Goal: Task Accomplishment & Management: Manage account settings

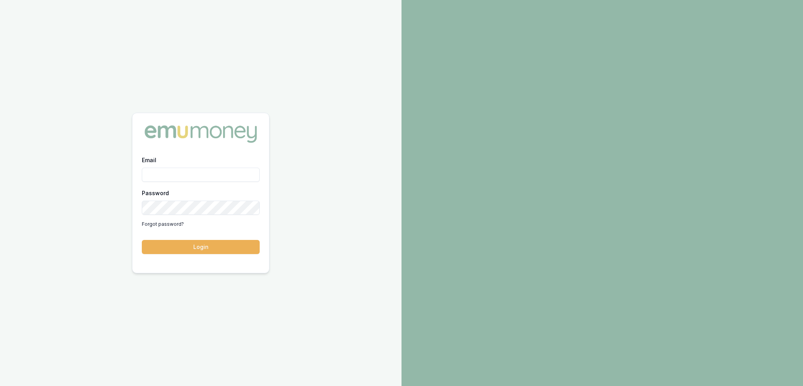
click at [169, 172] on input "Email" at bounding box center [201, 175] width 118 height 14
type input "robyn.adams@emumoney.com.au"
click at [198, 240] on button "Login" at bounding box center [201, 247] width 118 height 14
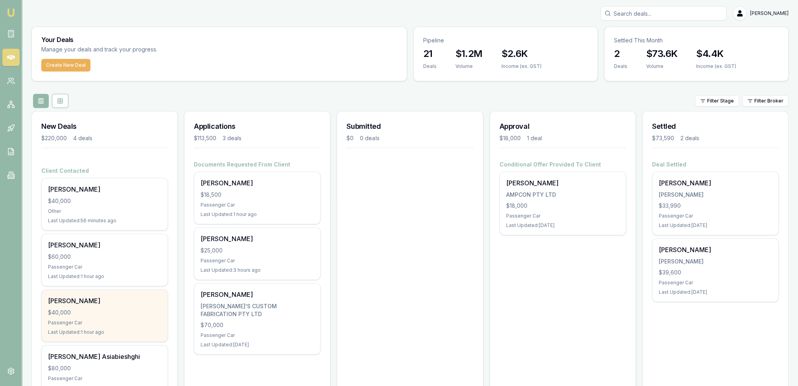
click at [114, 322] on div "Passenger Car" at bounding box center [104, 323] width 113 height 6
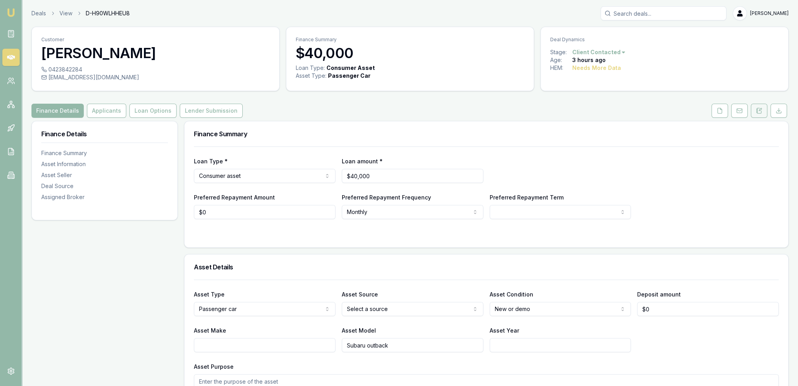
click at [763, 110] on button at bounding box center [758, 111] width 17 height 14
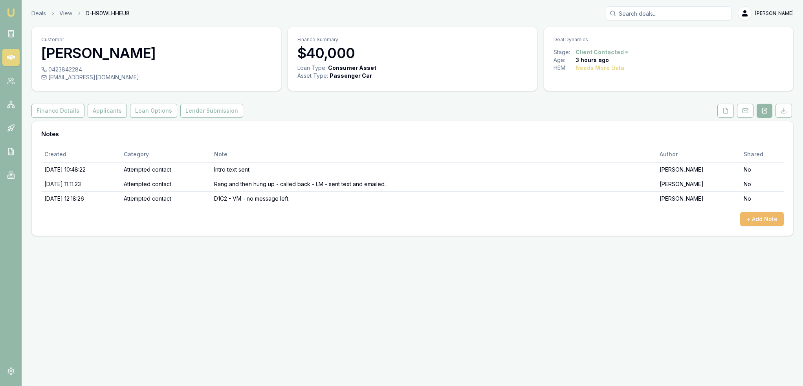
click at [774, 222] on button "+ Add Note" at bounding box center [763, 219] width 44 height 14
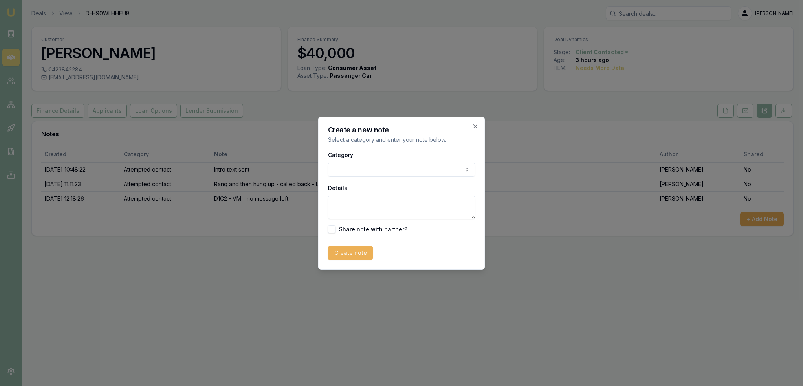
click at [385, 173] on body "Emu Broker Deals View D-H90WLHHEU8 Robyn Adams Toggle Menu Customer Amanda S 04…" at bounding box center [401, 193] width 803 height 386
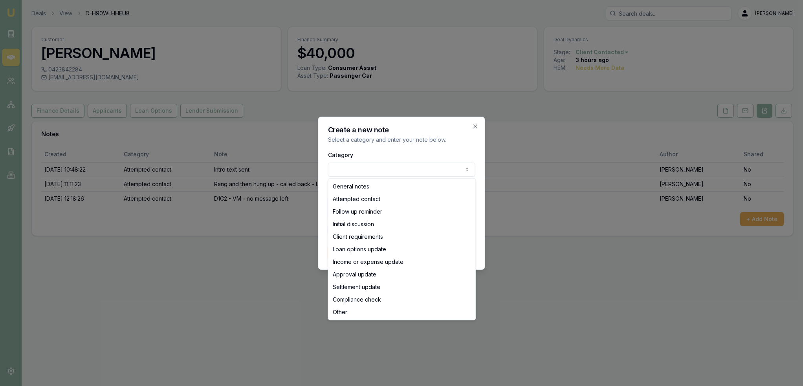
select select "ATTEMPTED_CONTACT"
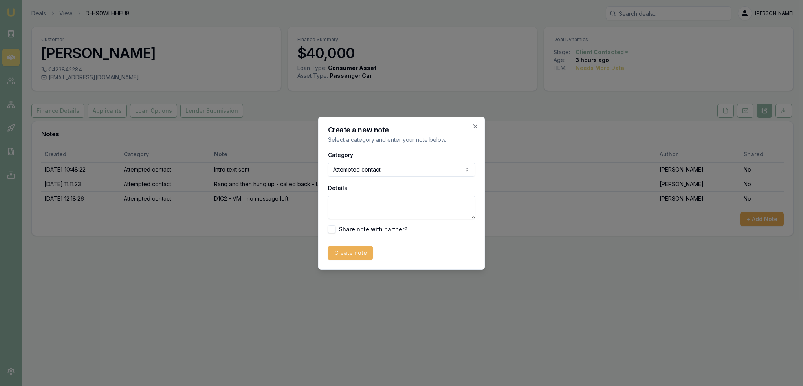
click at [373, 205] on textarea "Details" at bounding box center [401, 208] width 147 height 24
type textarea "d"
type textarea "D1C3 - VM - left message - sent text."
click at [355, 251] on button "Create note" at bounding box center [350, 253] width 45 height 14
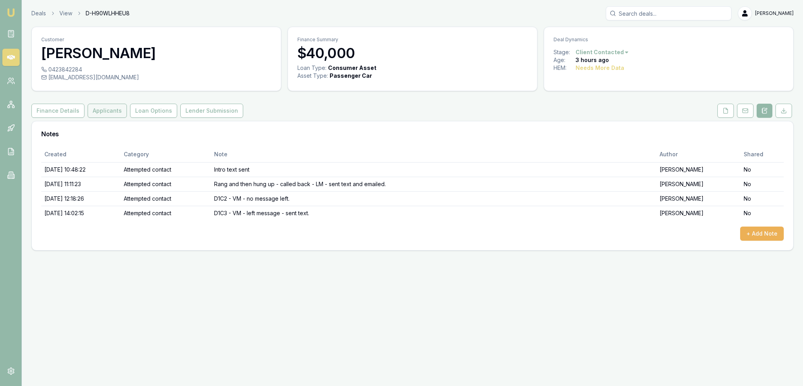
click at [96, 111] on button "Applicants" at bounding box center [107, 111] width 39 height 14
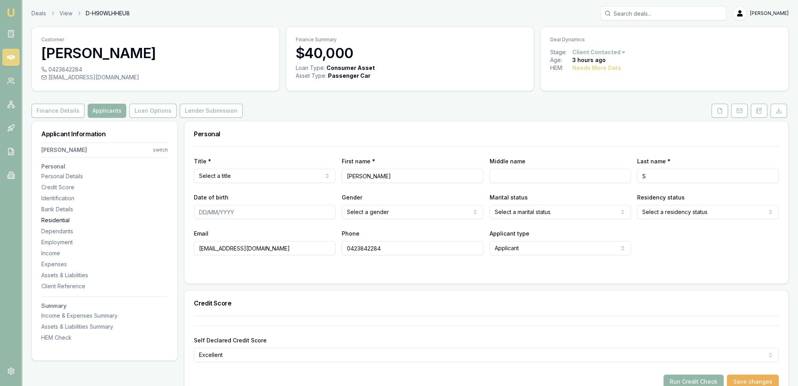
click at [61, 221] on div "Residential" at bounding box center [104, 221] width 127 height 8
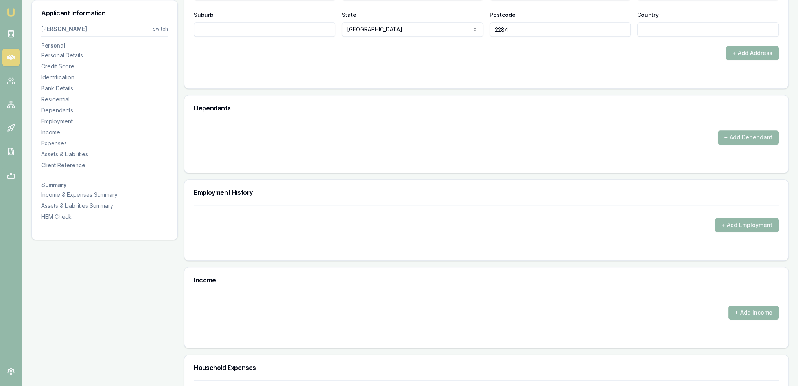
scroll to position [914, 0]
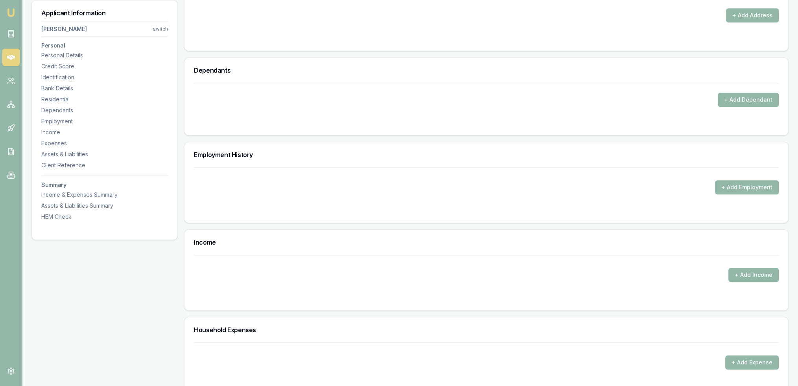
click at [9, 13] on img at bounding box center [10, 12] width 9 height 9
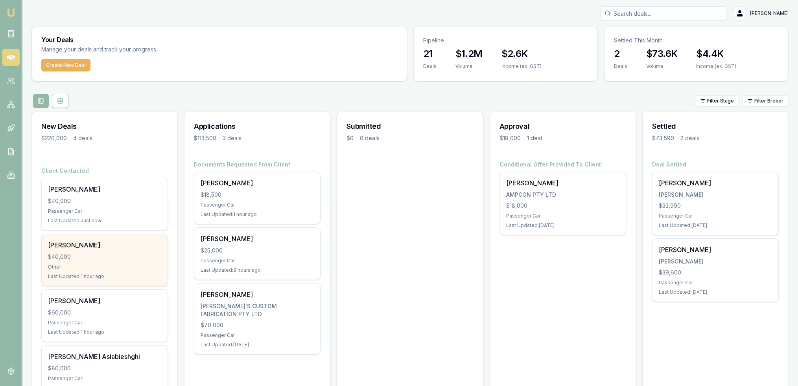
click at [99, 246] on div "[PERSON_NAME]" at bounding box center [104, 245] width 113 height 9
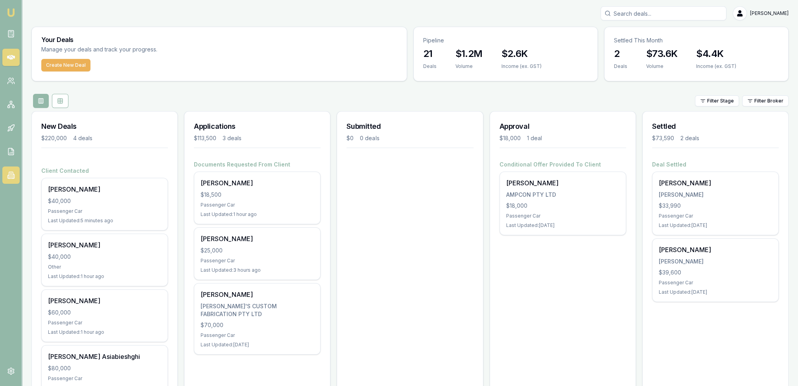
click at [13, 176] on icon at bounding box center [11, 175] width 8 height 8
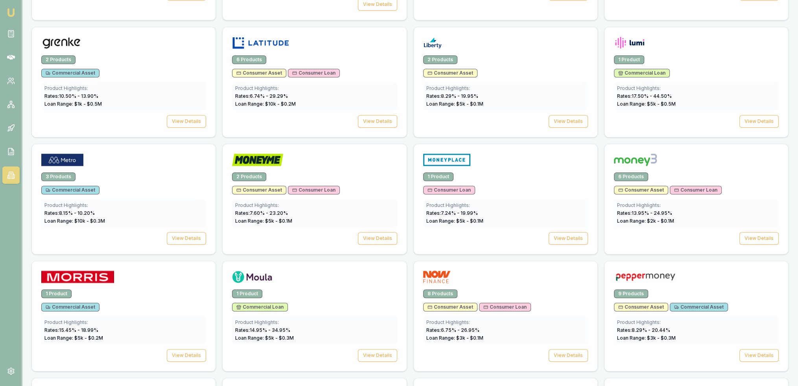
scroll to position [753, 0]
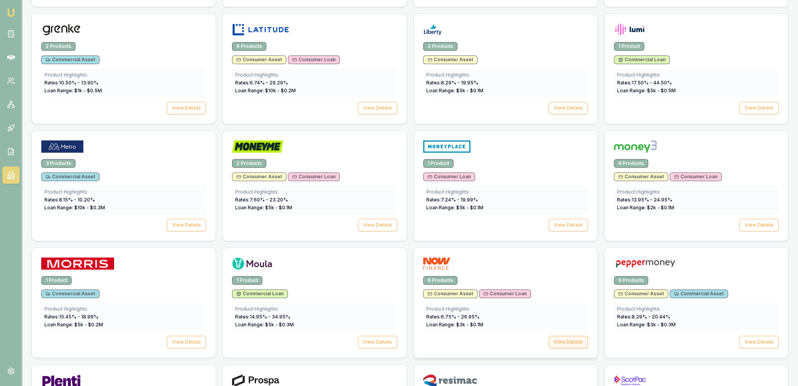
click at [567, 337] on button "View Details" at bounding box center [567, 342] width 39 height 13
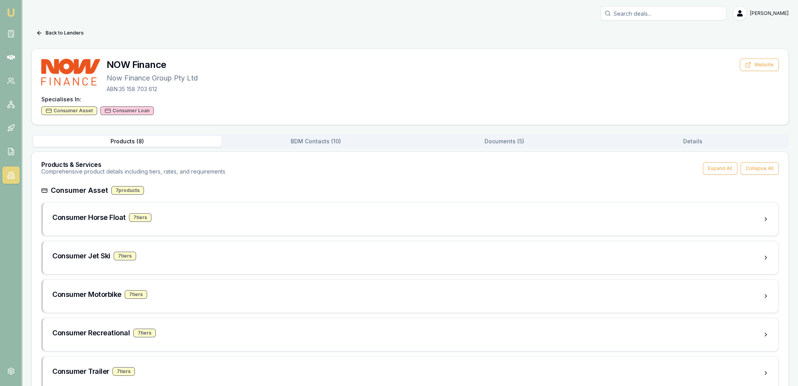
click at [515, 144] on button "Documents ( 5 )" at bounding box center [504, 141] width 188 height 11
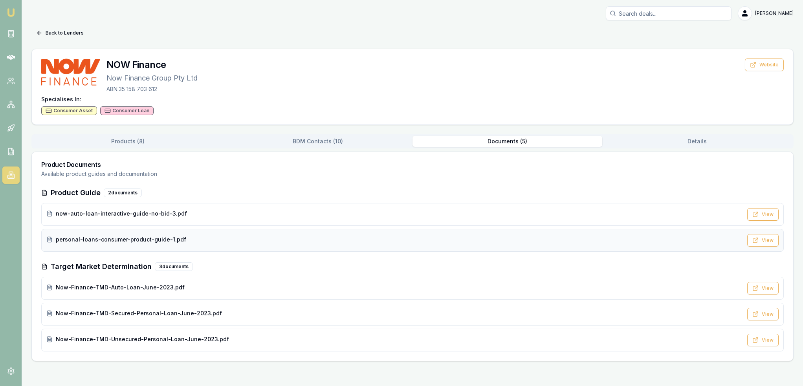
click at [120, 237] on span "personal-loans-consumer-product-guide-1.pdf" at bounding box center [121, 240] width 131 height 8
click at [54, 31] on button "Back to Lenders" at bounding box center [59, 33] width 57 height 13
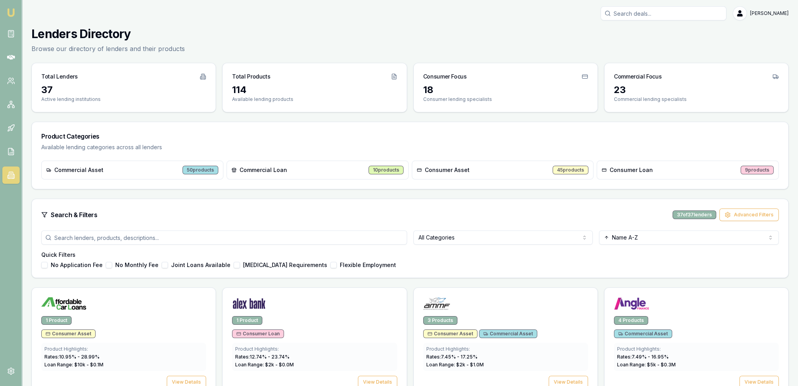
click at [728, 169] on div "Consumer Loan 9 products" at bounding box center [687, 170] width 182 height 19
click at [759, 169] on div "9 products" at bounding box center [756, 170] width 33 height 9
click at [631, 171] on span "Consumer Loan" at bounding box center [630, 170] width 43 height 8
click at [623, 169] on span "Consumer Loan" at bounding box center [630, 170] width 43 height 8
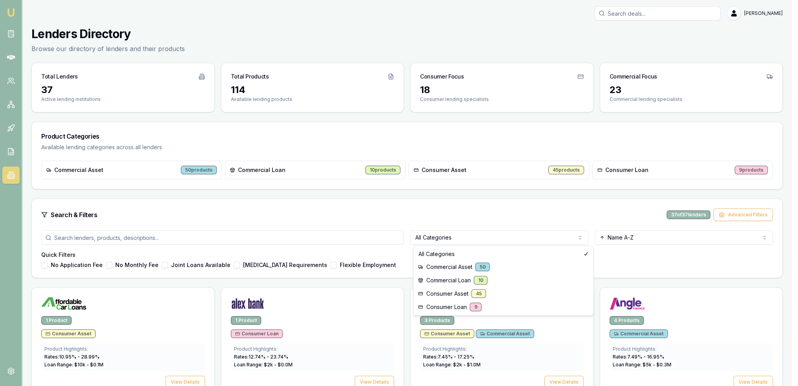
click at [509, 240] on html "Emu Broker Robyn Adams Toggle Menu Lenders Directory Browse our directory of le…" at bounding box center [399, 193] width 798 height 386
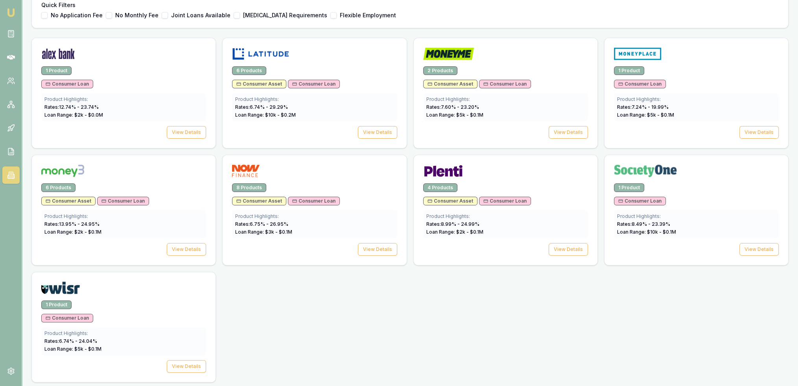
scroll to position [250, 0]
click at [582, 131] on button "View Details" at bounding box center [567, 132] width 39 height 13
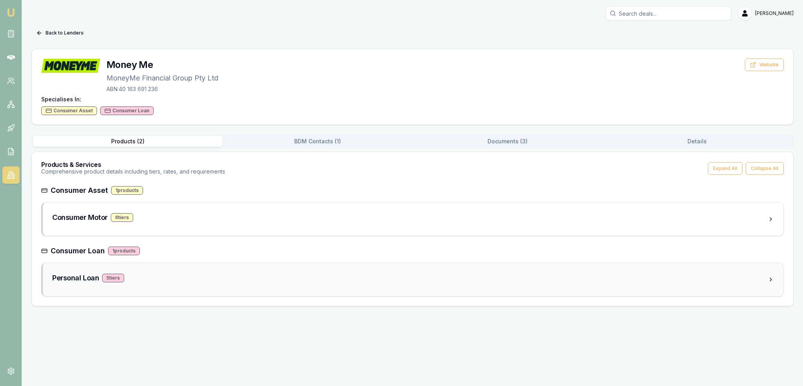
click at [112, 276] on div "5 tier s" at bounding box center [113, 278] width 22 height 9
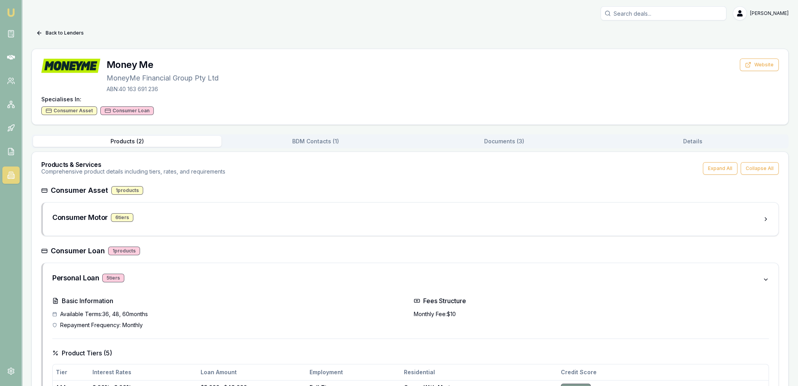
click at [492, 140] on button "Documents ( 3 )" at bounding box center [504, 141] width 188 height 11
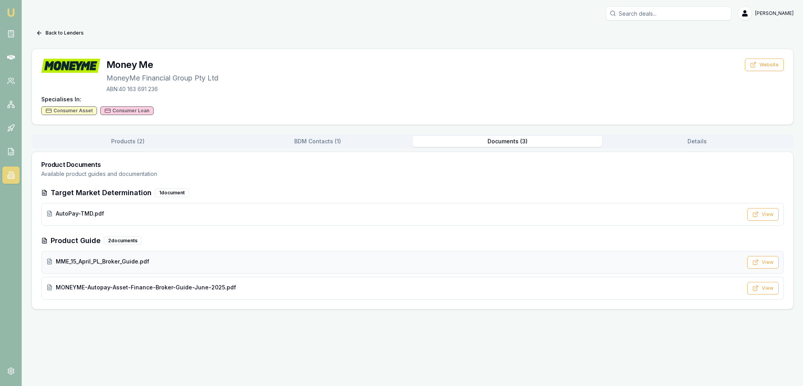
click at [87, 259] on span "MME_15_April_PL_Broker_Guide.pdf" at bounding box center [103, 262] width 94 height 8
click at [51, 34] on button "Back to Lenders" at bounding box center [59, 33] width 57 height 13
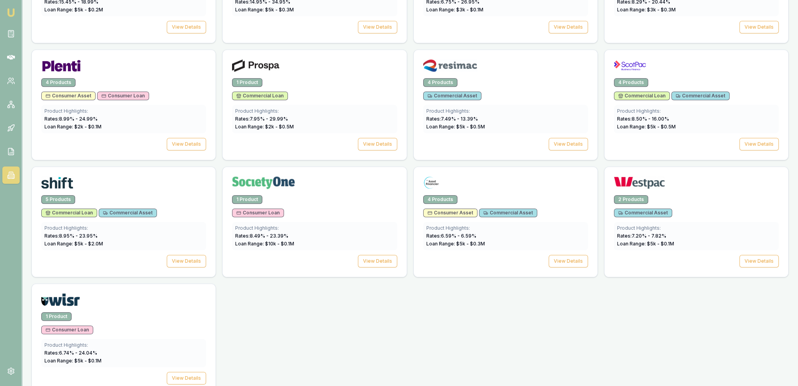
scroll to position [1071, 0]
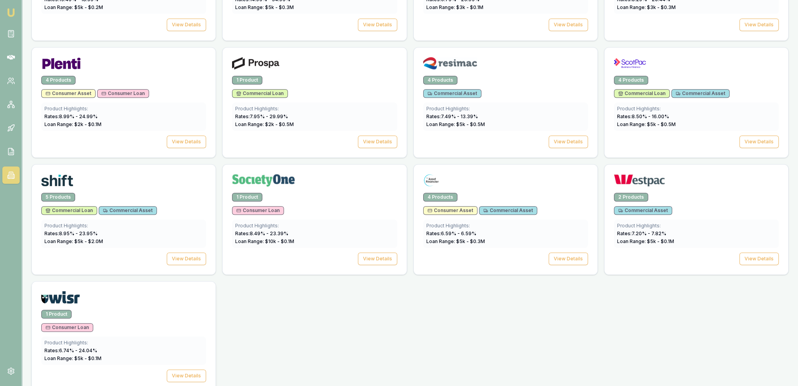
click at [112, 316] on div "1 Product Consumer Loan Product Highlights: Rates: 6.74 % - 24.04 % Loan Range:…" at bounding box center [124, 351] width 184 height 82
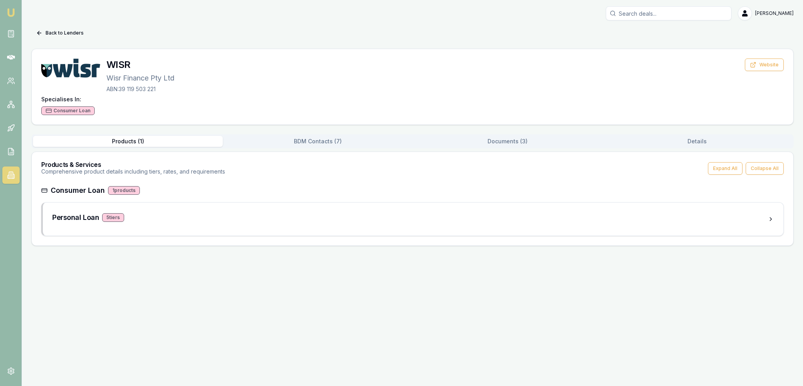
click at [289, 138] on button "BDM Contacts ( 7 )" at bounding box center [318, 141] width 190 height 11
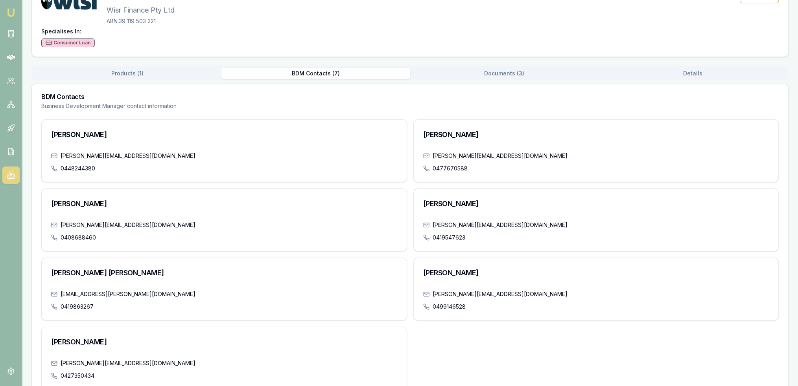
scroll to position [86, 0]
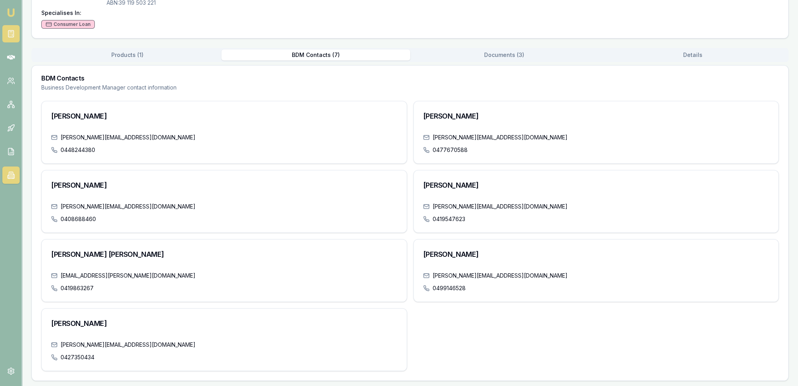
click at [9, 37] on rect at bounding box center [10, 34] width 5 height 7
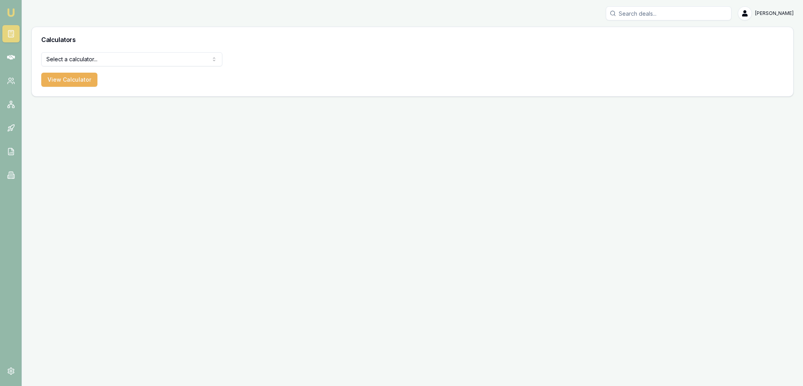
click at [83, 58] on html "Emu Broker Robyn Adams Toggle Menu Calculators Select a calculator... Finance Q…" at bounding box center [401, 193] width 803 height 386
select select "payslip-calculator"
click at [75, 79] on button "View Calculator" at bounding box center [69, 80] width 56 height 14
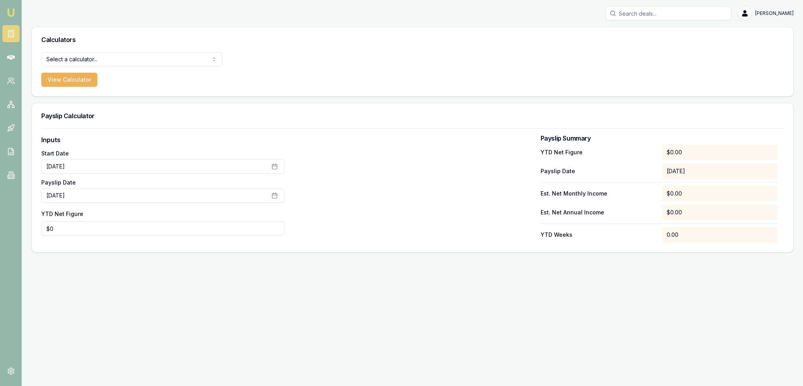
drag, startPoint x: 8, startPoint y: 11, endPoint x: 20, endPoint y: 1, distance: 15.3
click at [9, 11] on img at bounding box center [10, 12] width 9 height 9
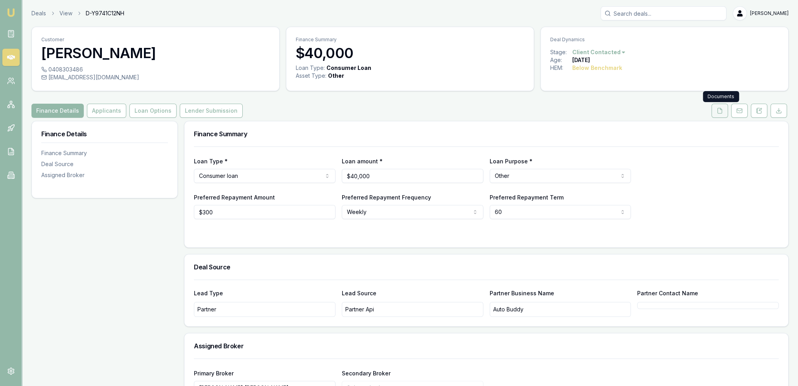
click at [721, 113] on icon at bounding box center [719, 110] width 4 height 5
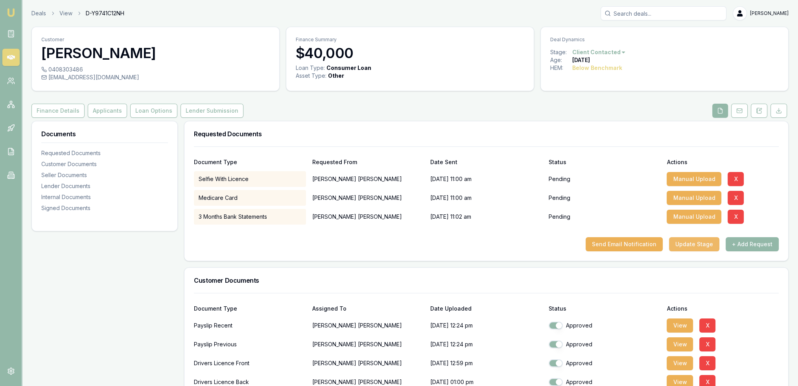
click at [699, 243] on button "Update Stage" at bounding box center [694, 244] width 50 height 14
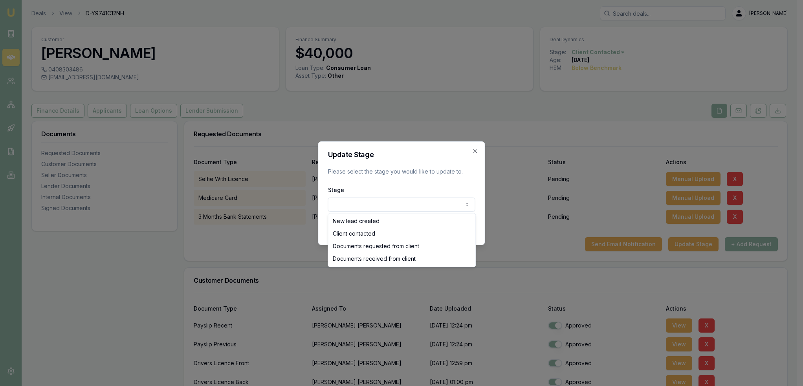
click at [363, 204] on body "Emu Broker Deals View D-Y9741C12NH Robyn Adams Toggle Menu Customer Maddisson W…" at bounding box center [399, 193] width 798 height 386
select select "DOCUMENTS_REQUESTED_FROM_CLIENT"
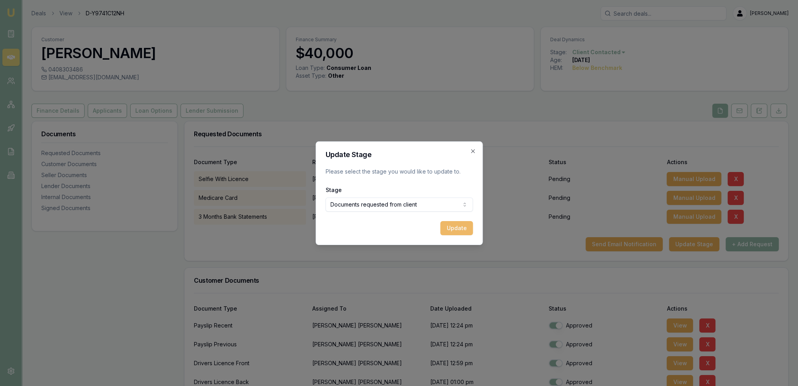
click at [465, 227] on button "Update" at bounding box center [456, 228] width 33 height 14
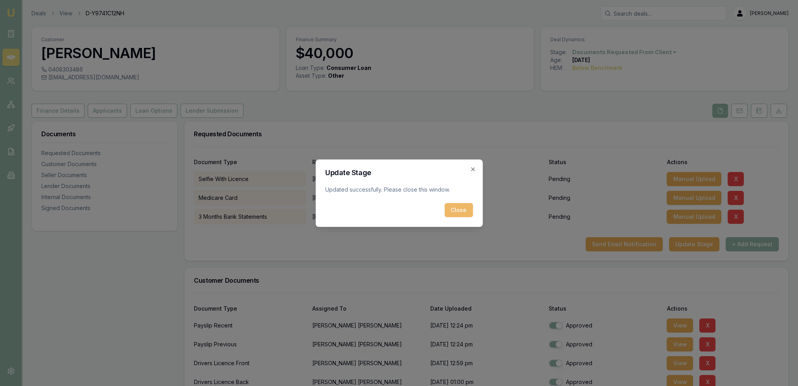
click at [454, 208] on button "Close" at bounding box center [458, 210] width 28 height 14
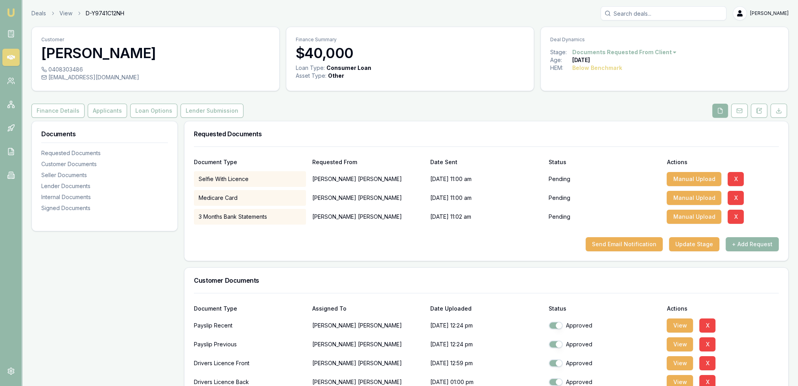
click at [103, 100] on div "Customer Maddisson Wickham 0408303486 madaswickham@gmail.com Finance Summary $4…" at bounding box center [409, 373] width 757 height 693
click at [104, 109] on button "Applicants" at bounding box center [107, 111] width 39 height 14
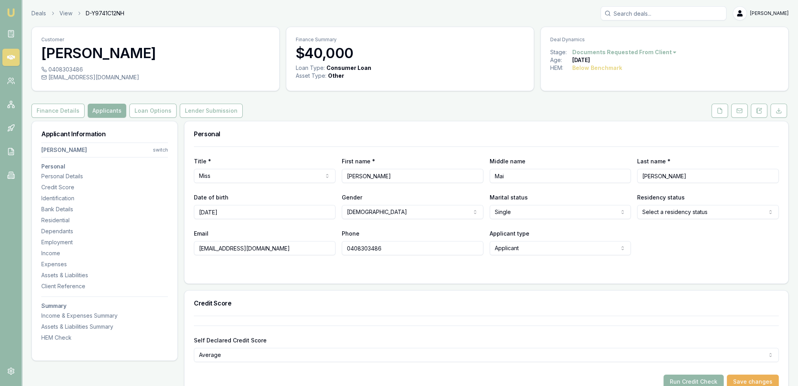
drag, startPoint x: 385, startPoint y: 245, endPoint x: 346, endPoint y: 248, distance: 39.4
click at [346, 248] on input "0408303486" at bounding box center [413, 248] width 142 height 14
click at [704, 211] on html "Emu Broker Deals View D-Y9741C12NH Robyn Adams Toggle Menu Customer Maddisson W…" at bounding box center [399, 193] width 798 height 386
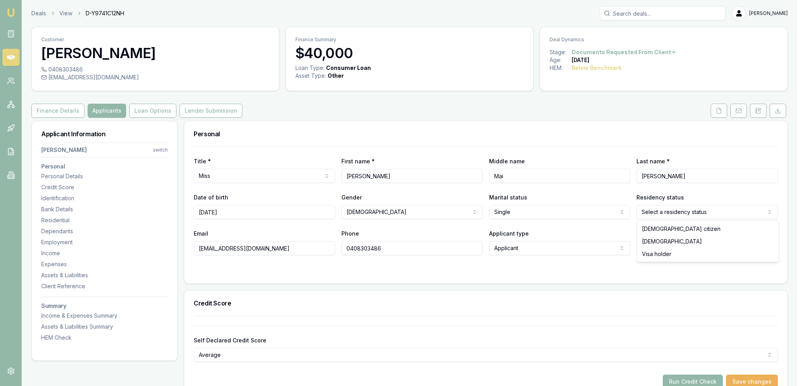
drag, startPoint x: 670, startPoint y: 231, endPoint x: 658, endPoint y: 231, distance: 12.2
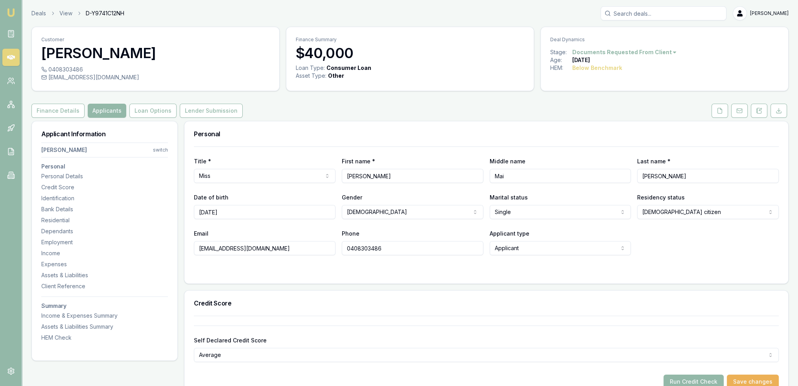
drag, startPoint x: 274, startPoint y: 251, endPoint x: 194, endPoint y: 256, distance: 80.4
click at [194, 256] on form "Title * Miss Mr Mrs Miss Ms Dr Prof First name * Maddisson Middle name Mai Last…" at bounding box center [486, 211] width 585 height 128
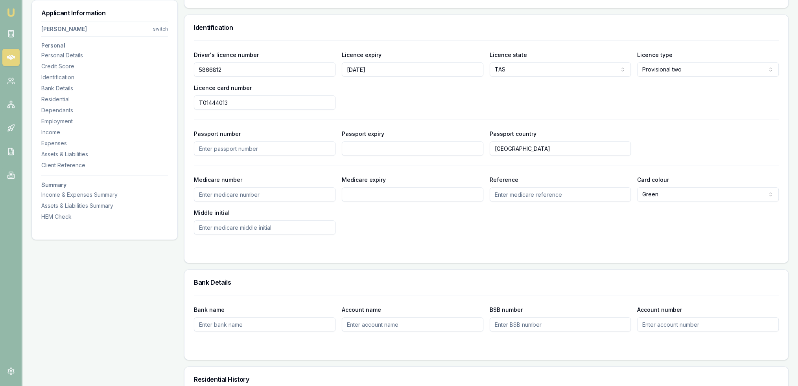
scroll to position [381, 0]
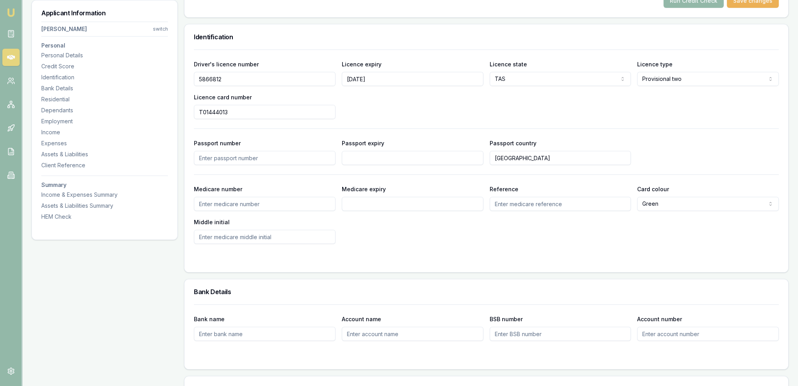
drag, startPoint x: 230, startPoint y: 80, endPoint x: 190, endPoint y: 77, distance: 40.3
click at [190, 77] on div "Driver's licence number 5866812 Licence expiry 21/11/2023 Licence state TAS NSW…" at bounding box center [485, 161] width 603 height 223
drag, startPoint x: 250, startPoint y: 109, endPoint x: 186, endPoint y: 108, distance: 64.5
click at [186, 108] on div "Driver's licence number 5866812 Licence expiry 21/11/2023 Licence state TAS NSW…" at bounding box center [485, 161] width 603 height 223
click at [378, 81] on input "21/11/2023" at bounding box center [413, 79] width 142 height 14
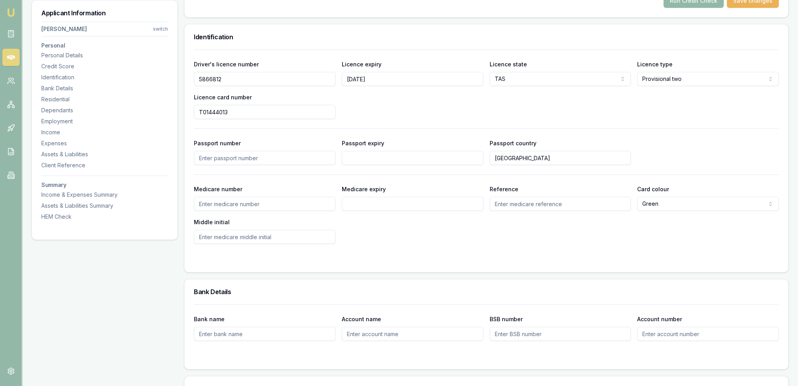
type input "21/11/2025"
click at [398, 111] on div "Driver's licence number 5866812 Licence expiry 21/11/2025 Licence state TAS NSW…" at bounding box center [486, 89] width 585 height 60
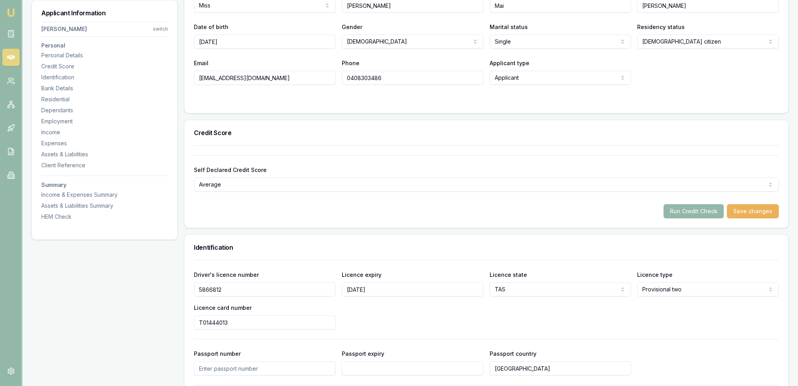
scroll to position [0, 0]
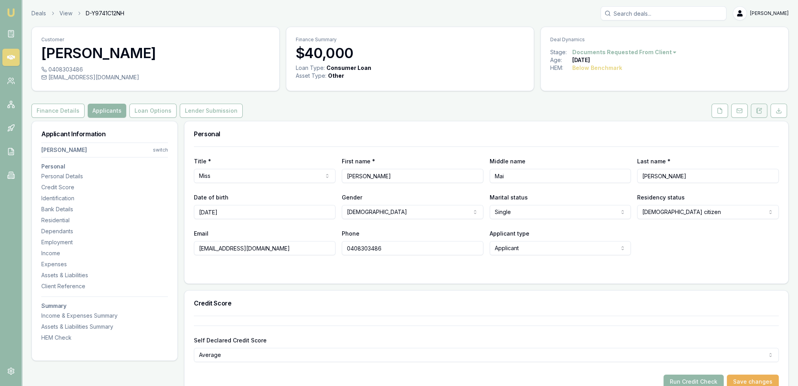
click at [759, 116] on button at bounding box center [758, 111] width 17 height 14
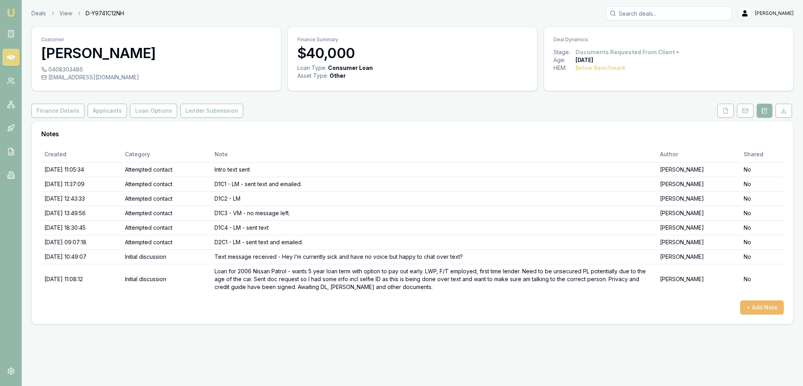
click at [774, 304] on button "+ Add Note" at bounding box center [763, 308] width 44 height 14
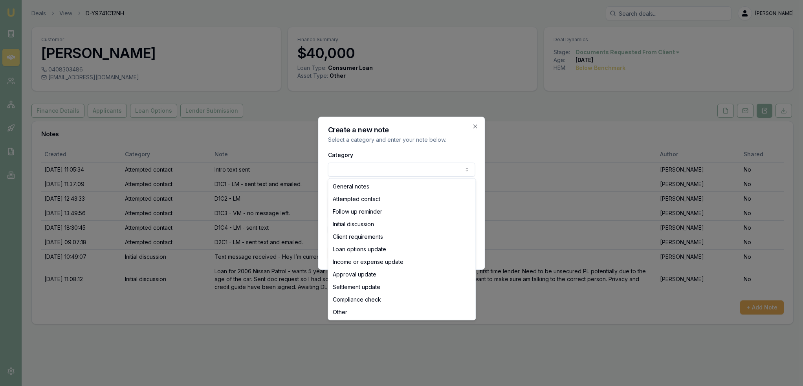
click at [383, 170] on body "Emu Broker Deals View D-Y9741C12NH Robyn Adams Toggle Menu Customer Maddisson W…" at bounding box center [401, 193] width 803 height 386
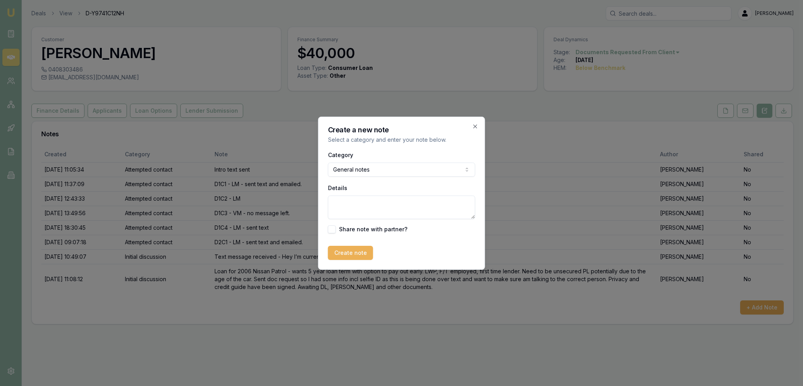
click at [356, 210] on textarea "Details" at bounding box center [401, 208] width 147 height 24
type textarea "Finance investigation -"
click at [475, 127] on icon "button" at bounding box center [476, 126] width 6 height 6
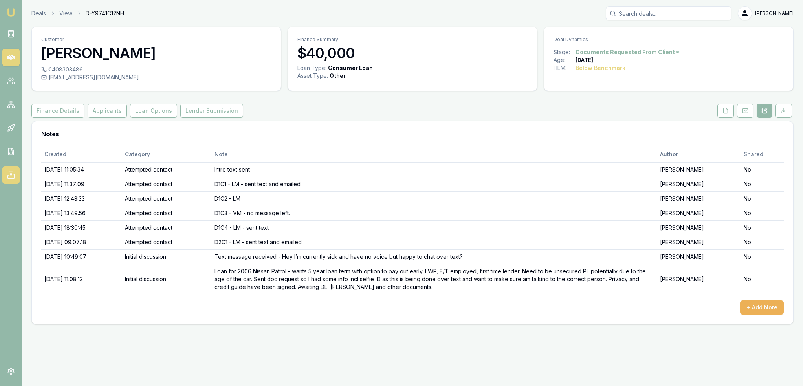
click at [8, 176] on icon at bounding box center [11, 175] width 8 height 8
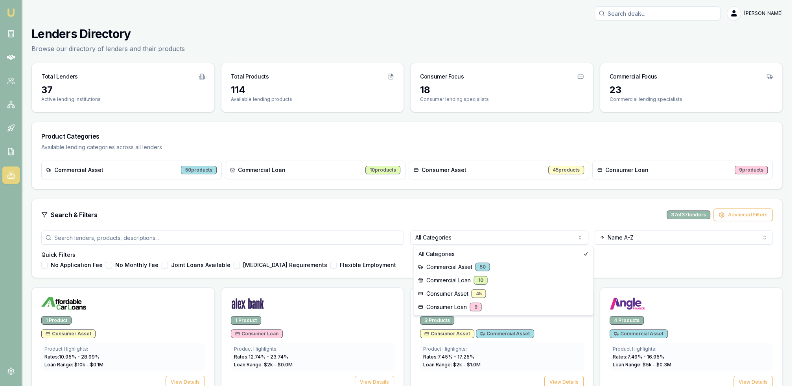
click at [473, 235] on html "Emu Broker Robyn Adams Toggle Menu Lenders Directory Browse our directory of le…" at bounding box center [399, 193] width 798 height 386
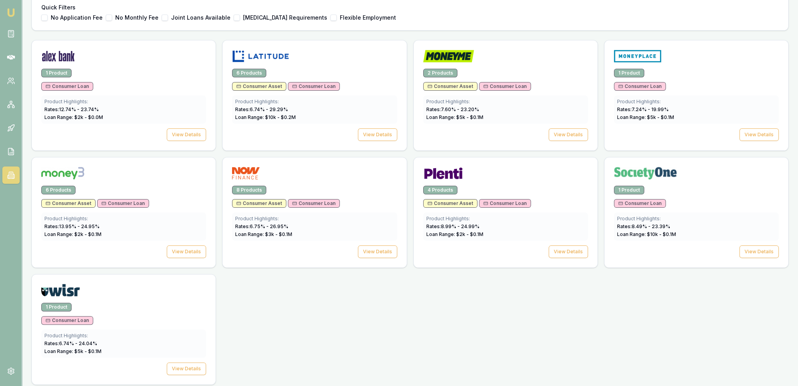
scroll to position [250, 0]
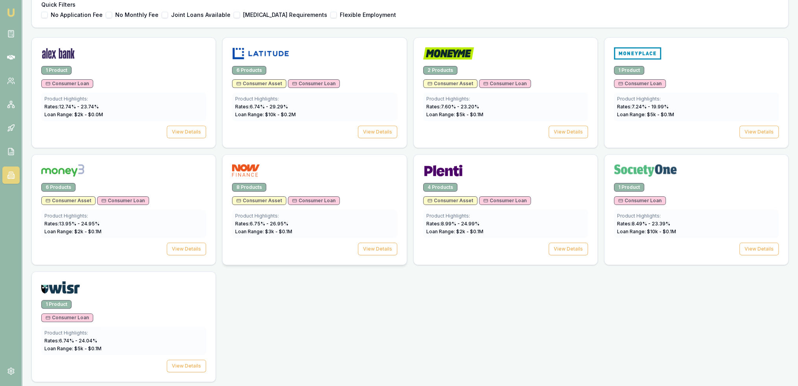
click at [400, 253] on div "8 Products Consumer Asset Consumer Loan Product Highlights: Rates: 6.75 % - 26.…" at bounding box center [314, 224] width 184 height 82
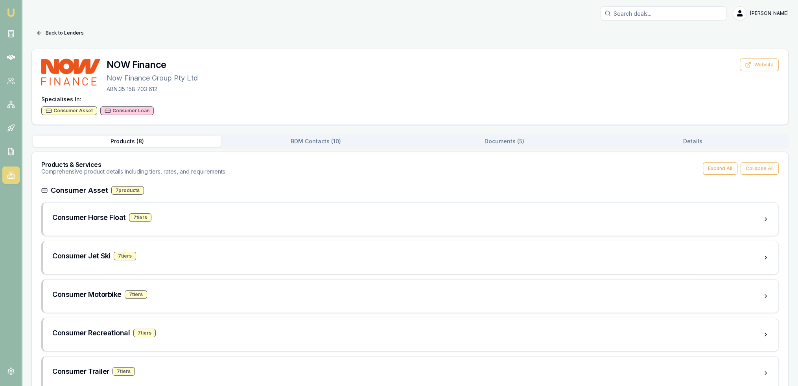
click at [497, 145] on button "Documents ( 5 )" at bounding box center [504, 141] width 188 height 11
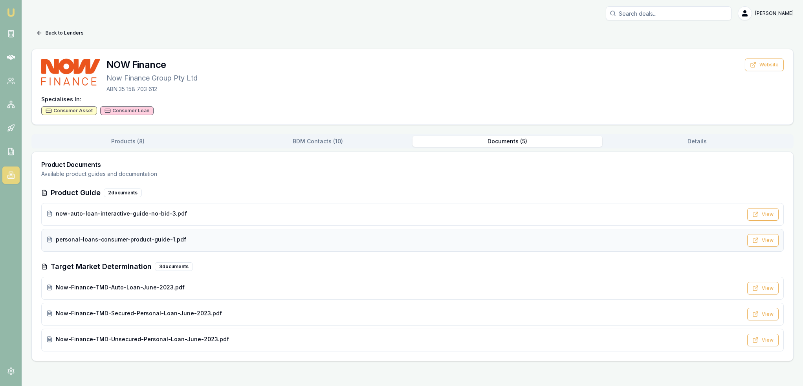
click at [120, 239] on span "personal-loans-consumer-product-guide-1.pdf" at bounding box center [121, 240] width 131 height 8
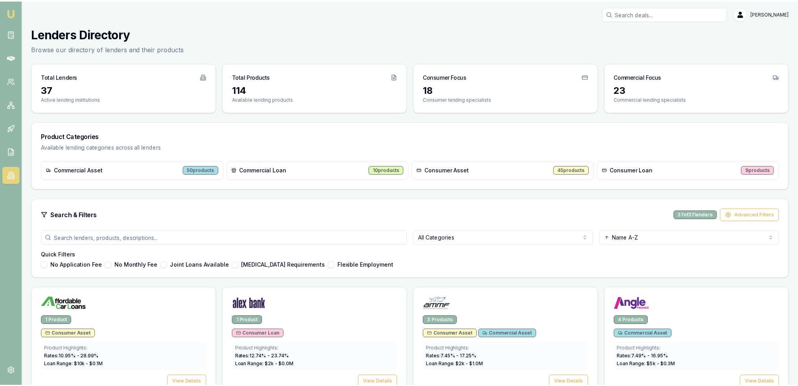
scroll to position [250, 0]
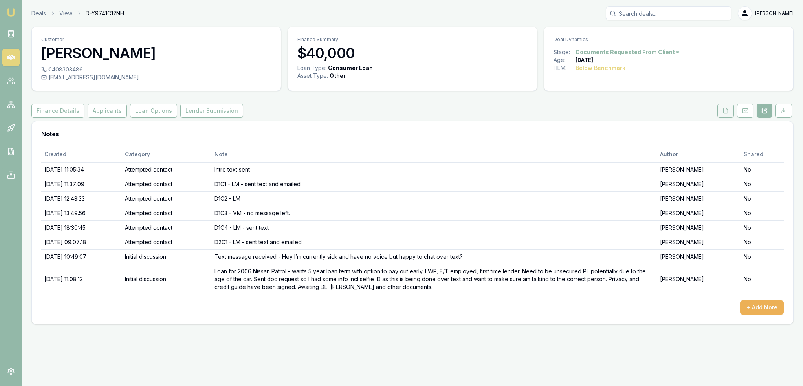
click at [728, 115] on button at bounding box center [726, 111] width 17 height 14
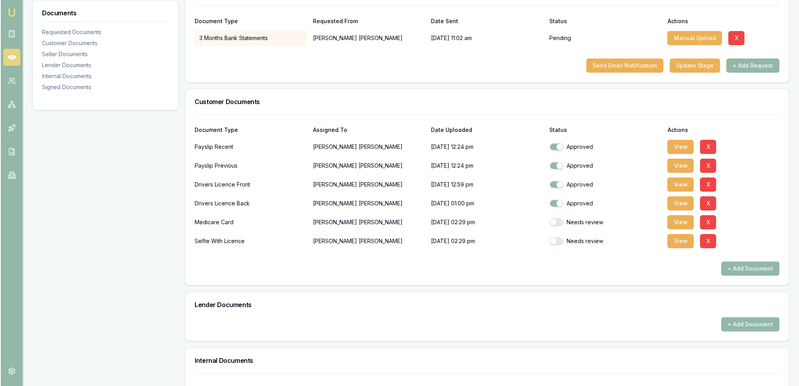
scroll to position [157, 0]
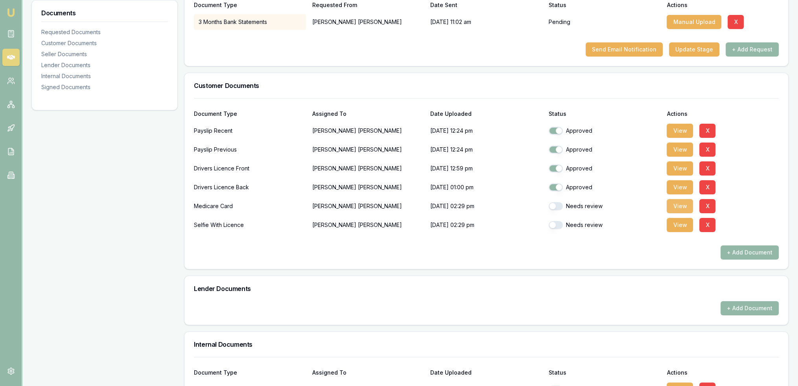
click at [677, 207] on button "View" at bounding box center [679, 206] width 26 height 14
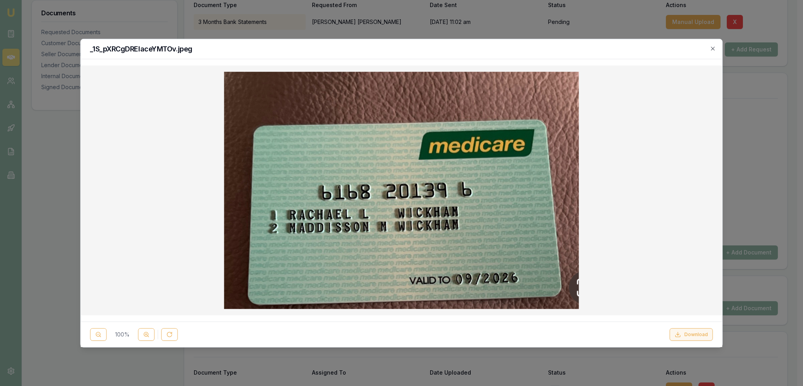
click at [699, 335] on button "Download" at bounding box center [691, 335] width 43 height 13
click at [714, 48] on icon "button" at bounding box center [713, 48] width 6 height 6
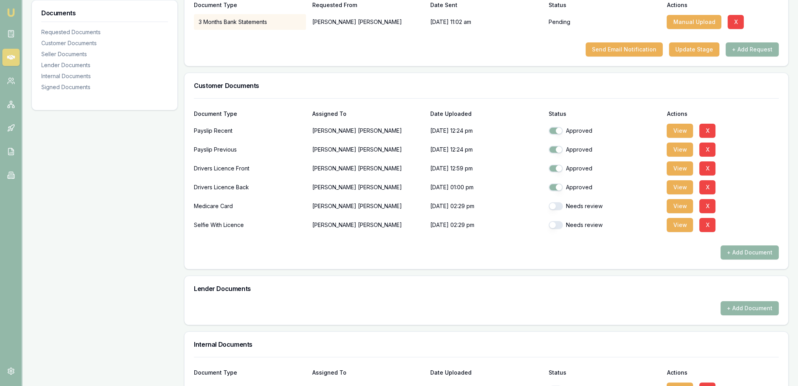
click at [550, 203] on button "button" at bounding box center [555, 206] width 14 height 8
click at [676, 225] on button "View" at bounding box center [679, 225] width 26 height 14
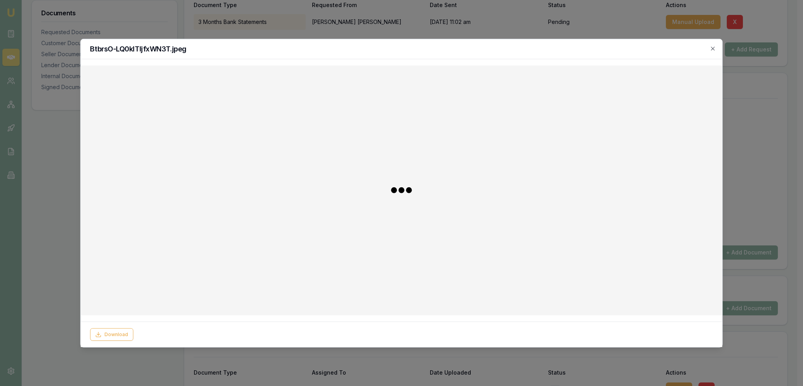
checkbox input "false"
checkbox input "true"
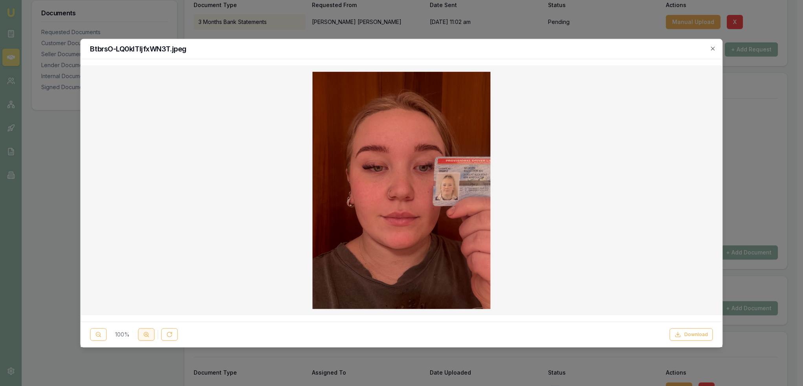
click at [142, 335] on button at bounding box center [146, 335] width 17 height 13
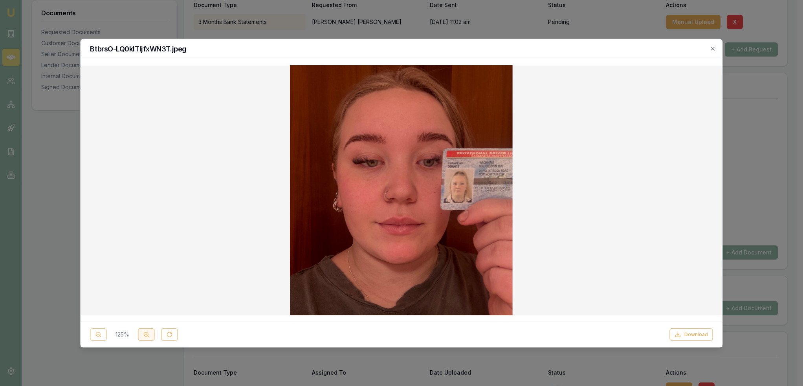
click at [142, 335] on button at bounding box center [146, 335] width 17 height 13
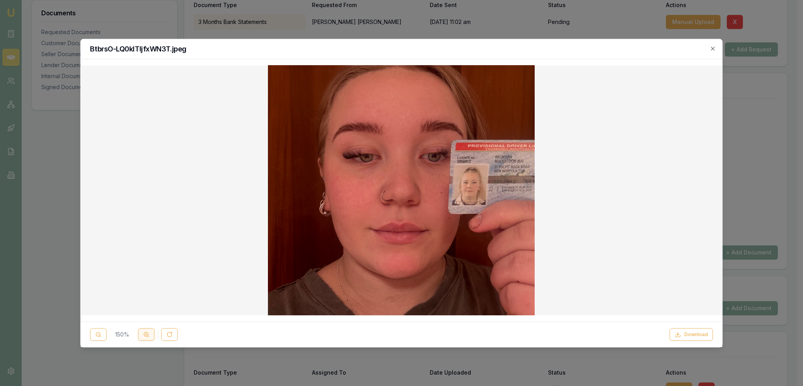
click at [142, 335] on button at bounding box center [146, 335] width 17 height 13
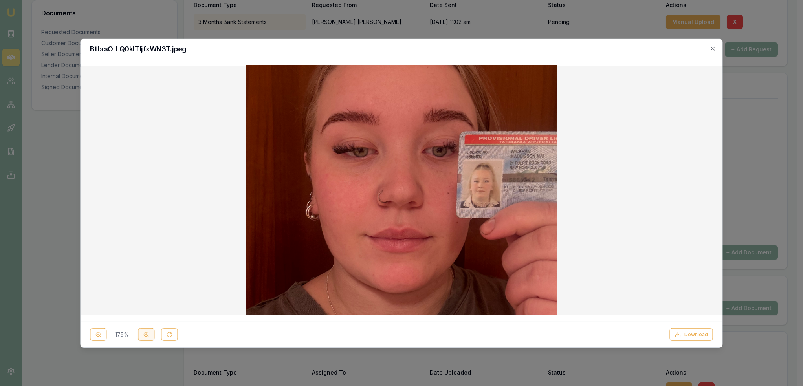
click at [142, 335] on button at bounding box center [146, 335] width 17 height 13
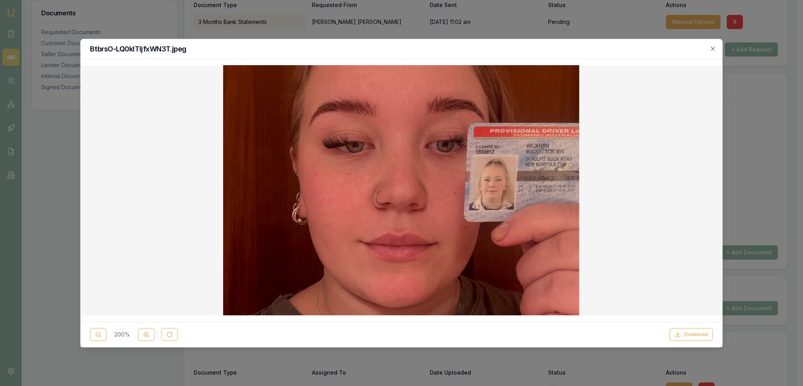
click at [717, 44] on div "BtbrsO-LQ0klTIjfxWN3T.jpeg" at bounding box center [402, 49] width 642 height 20
click at [713, 48] on icon "button" at bounding box center [713, 48] width 6 height 6
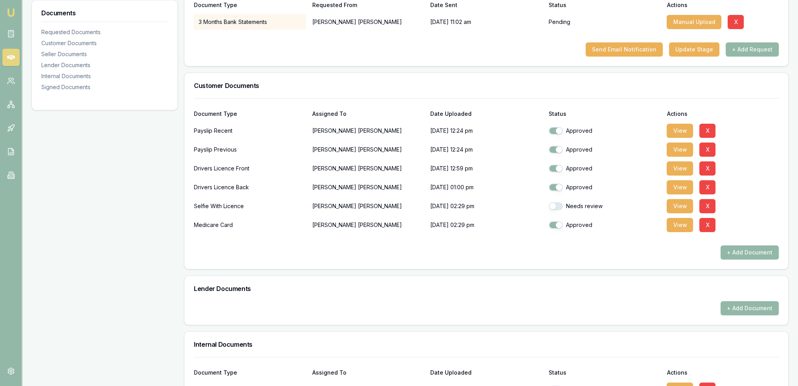
click at [558, 206] on button "button" at bounding box center [555, 206] width 14 height 8
checkbox input "true"
drag, startPoint x: 797, startPoint y: 92, endPoint x: 799, endPoint y: 48, distance: 44.5
click at [798, 48] on html "Emu Broker Deals View D-Y9741C12NH Robyn Adams Toggle Menu Customer Maddisson W…" at bounding box center [399, 36] width 798 height 386
click at [682, 223] on button "View" at bounding box center [679, 225] width 26 height 14
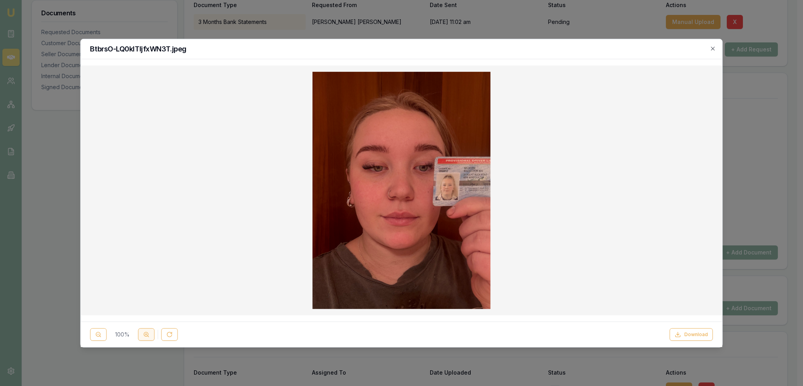
click at [145, 333] on icon at bounding box center [146, 335] width 6 height 6
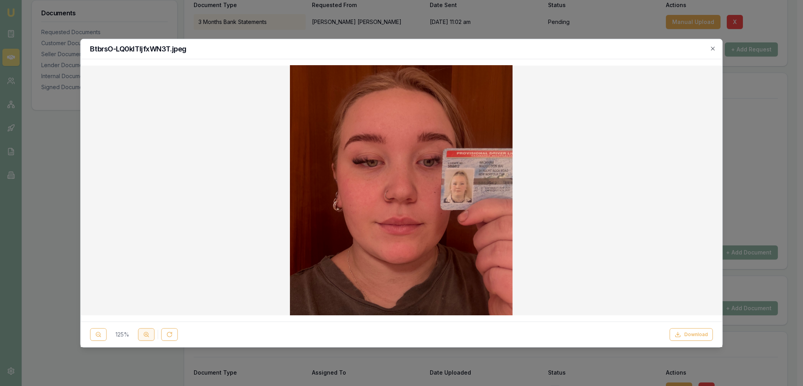
click at [145, 333] on icon at bounding box center [146, 335] width 6 height 6
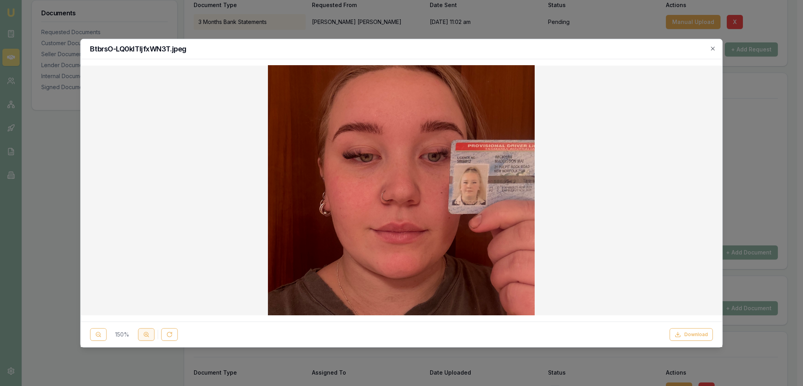
click at [145, 333] on icon at bounding box center [146, 335] width 6 height 6
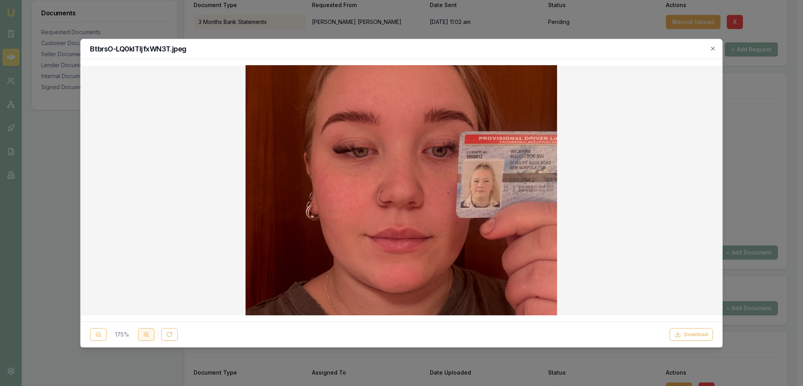
click at [145, 333] on icon at bounding box center [146, 335] width 6 height 6
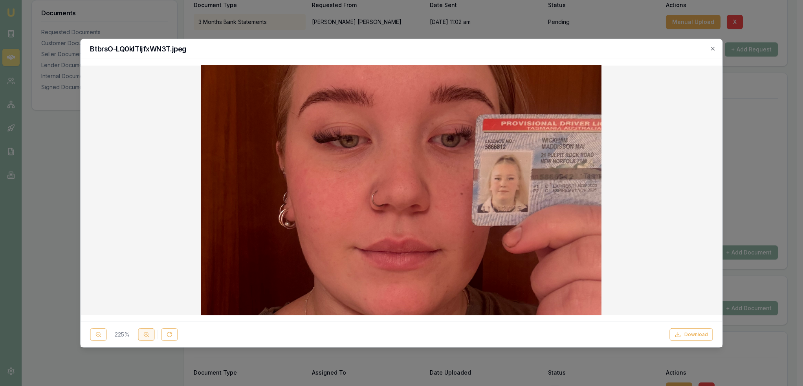
click at [145, 333] on icon at bounding box center [146, 335] width 6 height 6
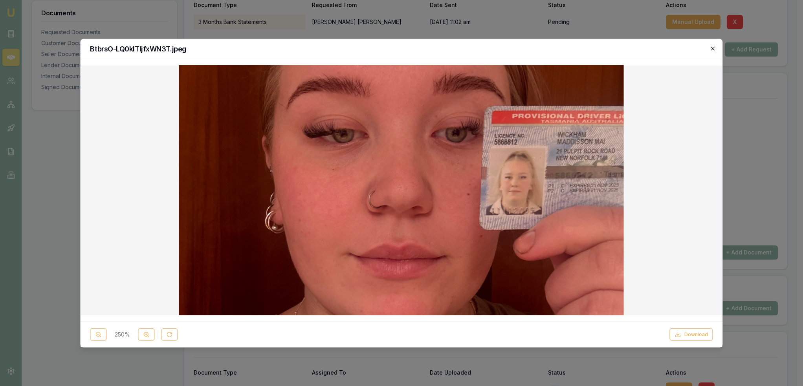
click at [710, 47] on icon "button" at bounding box center [713, 48] width 6 height 6
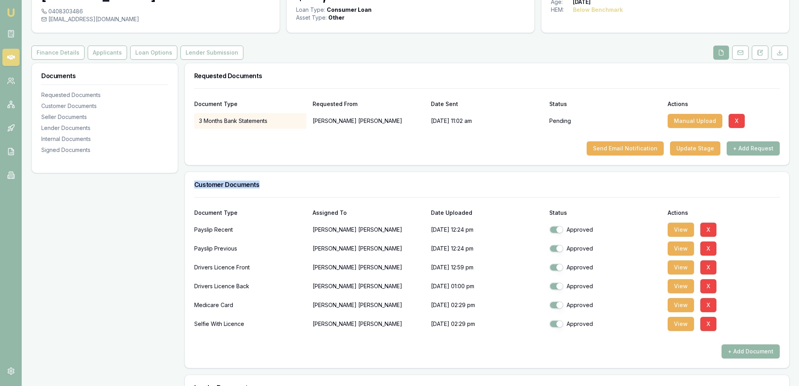
scroll to position [0, 0]
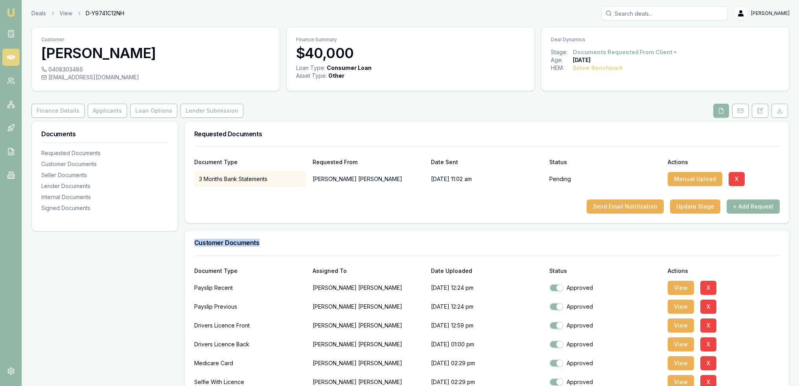
click at [6, 9] on img at bounding box center [10, 12] width 9 height 9
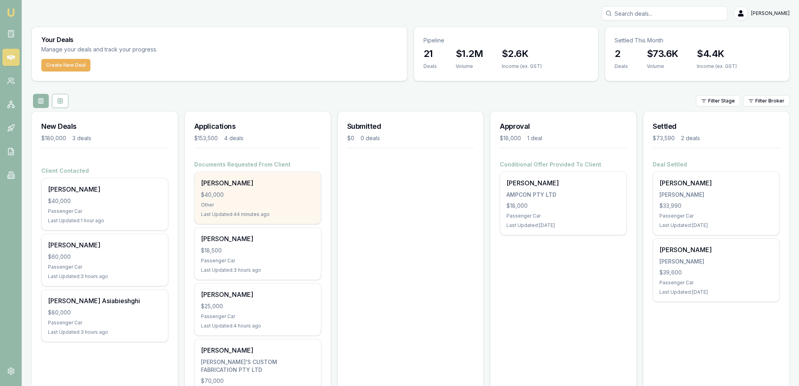
click at [252, 183] on div "Maddisson Wickham" at bounding box center [258, 182] width 114 height 9
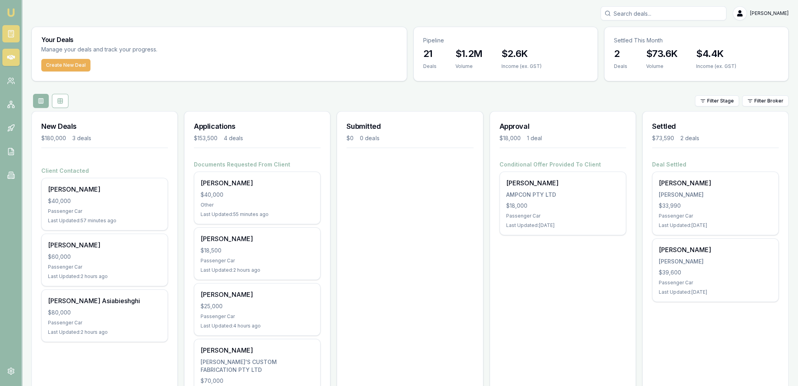
click at [8, 34] on rect at bounding box center [10, 34] width 5 height 7
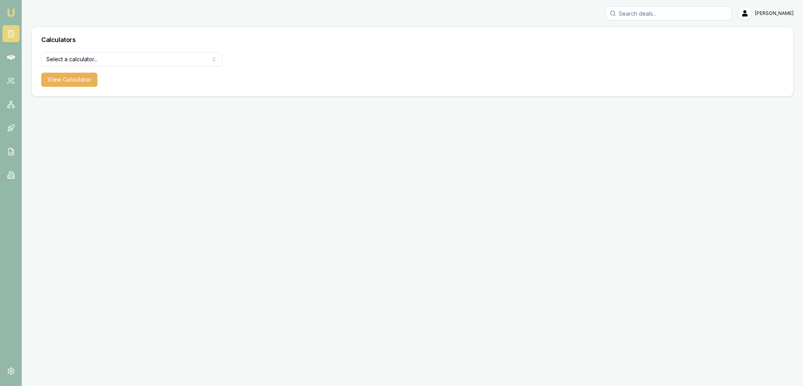
click at [81, 59] on html "Emu Broker Robyn Adams Toggle Menu Calculators Select a calculator... Finance Q…" at bounding box center [401, 193] width 803 height 386
select select "payslip-calculator"
drag, startPoint x: 63, startPoint y: 100, endPoint x: 62, endPoint y: 96, distance: 4.1
click at [59, 78] on button "View Calculator" at bounding box center [69, 80] width 56 height 14
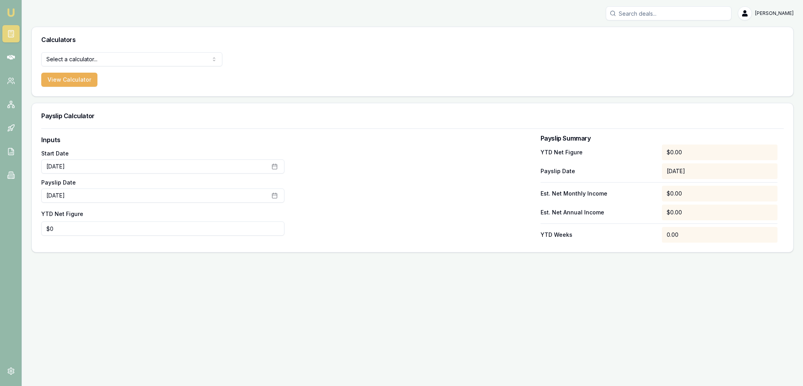
click at [13, 12] on img at bounding box center [10, 12] width 9 height 9
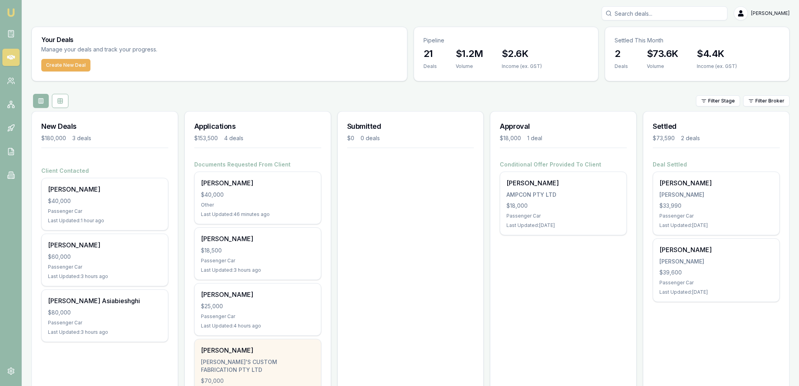
click at [237, 359] on div "CODY'S CUSTOM FABRICATION PTY LTD" at bounding box center [258, 367] width 114 height 16
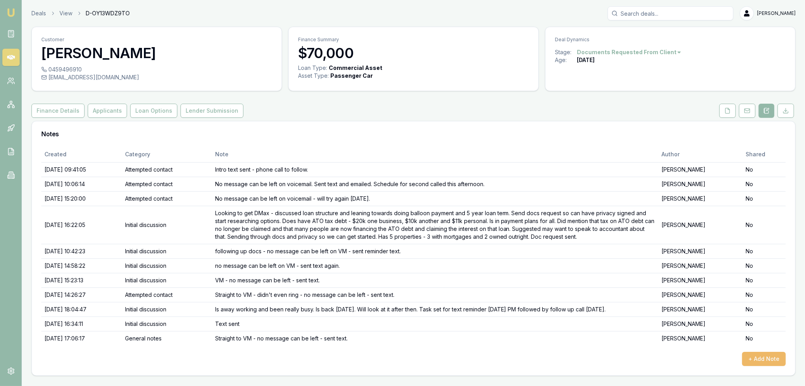
click at [763, 358] on button "+ Add Note" at bounding box center [764, 359] width 44 height 14
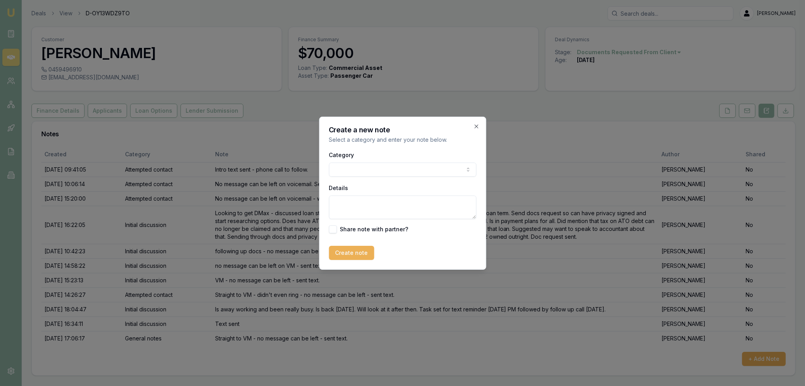
click at [409, 166] on body "Emu Broker Deals View D-OY13WDZ9TO [PERSON_NAME] Toggle Menu Customer [PERSON_N…" at bounding box center [402, 193] width 805 height 386
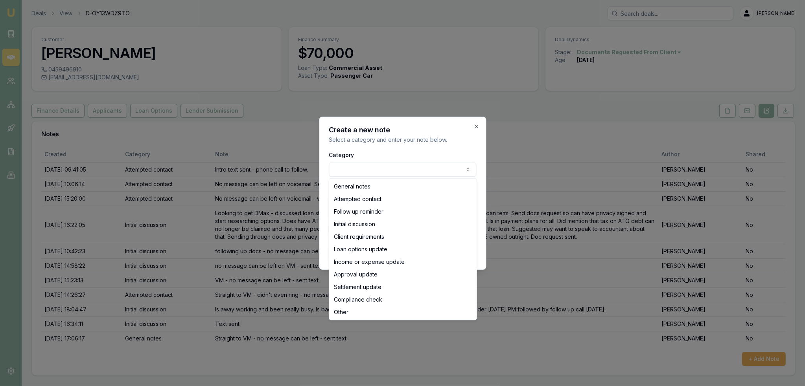
select select "ATTEMPTED_CONTACT"
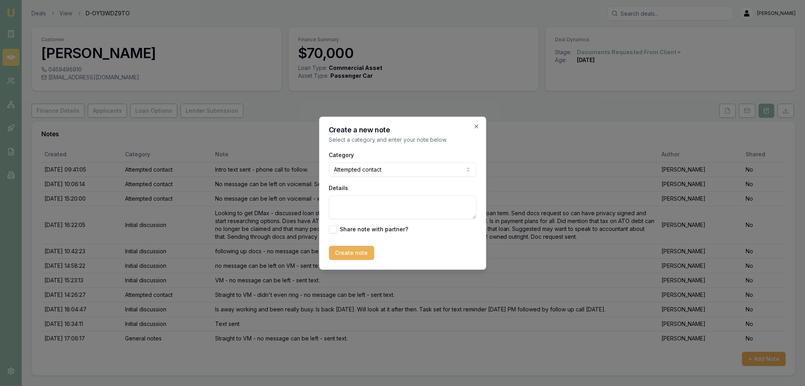
click at [357, 204] on textarea "Details" at bounding box center [402, 208] width 147 height 24
type textarea "straight to VM - no message left."
click at [360, 253] on button "Create note" at bounding box center [351, 253] width 45 height 14
